Goal: Transaction & Acquisition: Book appointment/travel/reservation

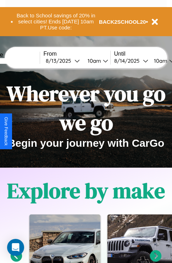
click at [24, 61] on input "text" at bounding box center [13, 61] width 53 height 6
type input "**********"
click at [71, 61] on div "[DATE]" at bounding box center [60, 61] width 29 height 7
select select "*"
select select "****"
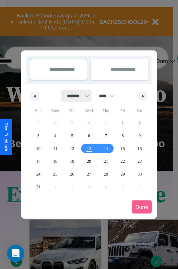
click at [75, 96] on select "******* ******** ***** ***** *** **** **** ****** ********* ******* ******** **…" at bounding box center [76, 96] width 30 height 12
select select "*"
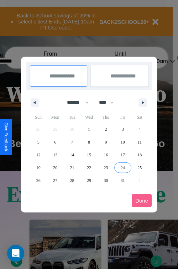
click at [122, 167] on span "24" at bounding box center [122, 167] width 4 height 13
type input "**********"
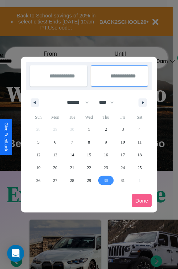
click at [105, 180] on span "30" at bounding box center [105, 180] width 4 height 13
type input "**********"
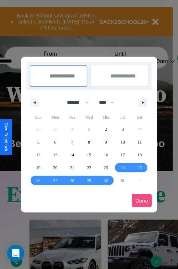
click at [141, 200] on button "Done" at bounding box center [141, 200] width 20 height 13
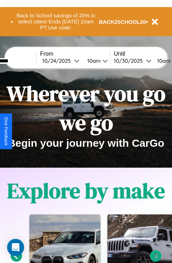
scroll to position [0, 29]
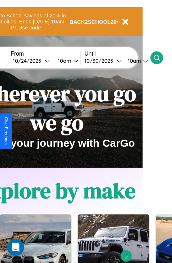
click at [160, 58] on icon at bounding box center [156, 57] width 7 height 7
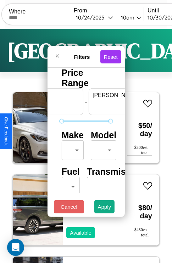
scroll to position [0, 44]
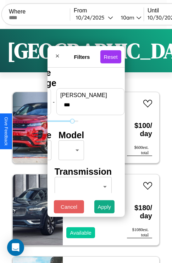
type input "***"
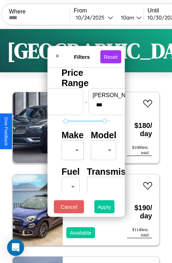
type input "**"
click at [105, 209] on button "Apply" at bounding box center [104, 207] width 21 height 13
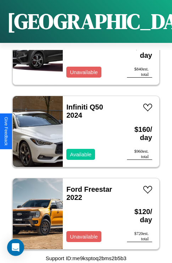
scroll to position [8264, 0]
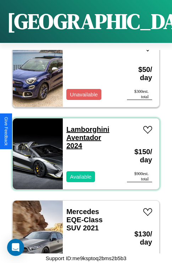
click at [86, 126] on link "Lamborghini Aventador 2024" at bounding box center [87, 138] width 43 height 24
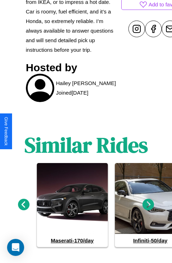
scroll to position [340, 0]
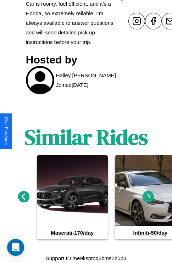
click at [23, 197] on icon at bounding box center [24, 197] width 12 height 12
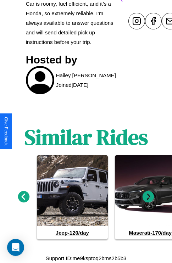
click at [148, 197] on icon at bounding box center [149, 197] width 12 height 12
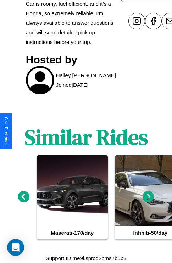
click at [148, 197] on icon at bounding box center [149, 197] width 12 height 12
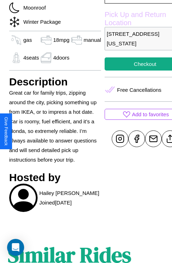
scroll to position [154, 24]
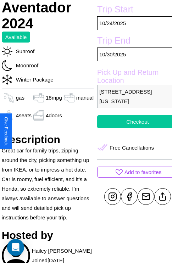
click at [132, 129] on button "Checkout" at bounding box center [137, 121] width 81 height 13
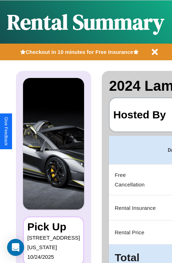
scroll to position [0, 141]
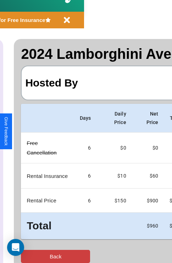
click at [34, 257] on button "Back" at bounding box center [55, 256] width 69 height 13
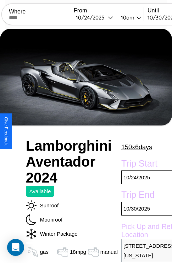
scroll to position [16, 0]
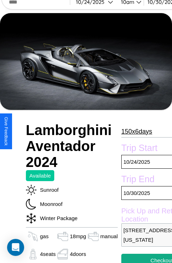
click at [134, 131] on p "150 x 6 days" at bounding box center [136, 131] width 31 height 11
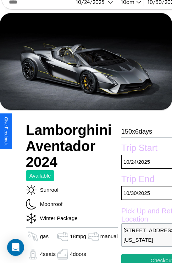
click at [134, 131] on p "150 x 6 days" at bounding box center [136, 131] width 31 height 11
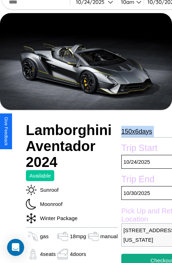
click at [134, 131] on p "150 x 6 days" at bounding box center [136, 131] width 31 height 11
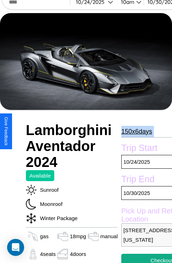
click at [134, 131] on p "150 x 6 days" at bounding box center [136, 131] width 31 height 11
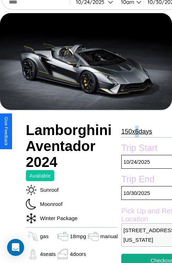
click at [134, 131] on p "150 x 6 days" at bounding box center [136, 131] width 31 height 11
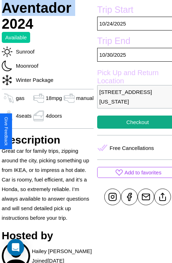
scroll to position [154, 24]
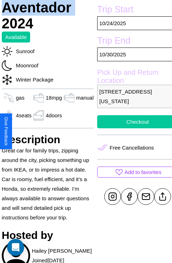
click at [132, 129] on button "Checkout" at bounding box center [137, 121] width 81 height 13
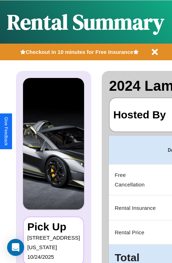
scroll to position [0, 141]
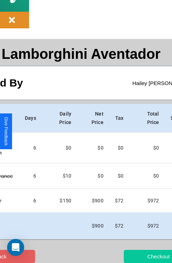
click at [137, 257] on button "Checkout" at bounding box center [158, 256] width 69 height 13
